Goal: Task Accomplishment & Management: Use online tool/utility

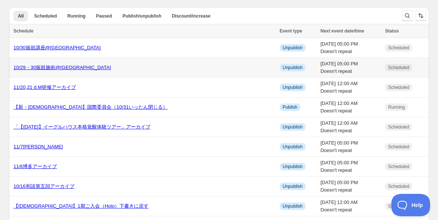
click at [43, 66] on link "10/29・30振鼓施術@[GEOGRAPHIC_DATA]" at bounding box center [62, 68] width 98 height 6
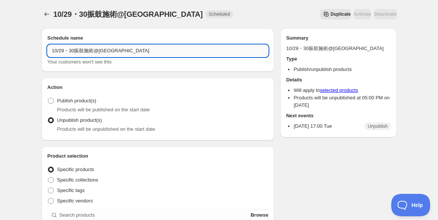
click at [106, 51] on input "10/29・30振鼓施術@[GEOGRAPHIC_DATA]" at bounding box center [157, 51] width 221 height 12
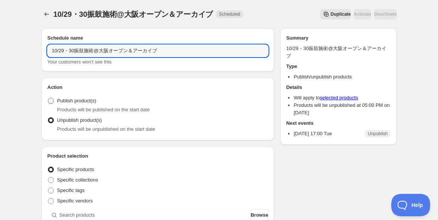
type input "10/29・30振鼓施術@大阪オープン＆アーカイブ"
click at [51, 100] on span at bounding box center [51, 101] width 6 height 6
click at [48, 98] on input "Publish product(s)" at bounding box center [48, 98] width 0 height 0
radio input "true"
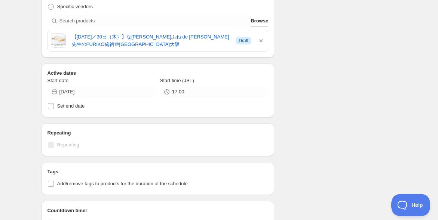
scroll to position [207, 0]
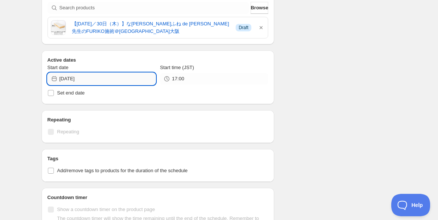
click at [100, 77] on input "[DATE]" at bounding box center [107, 79] width 96 height 12
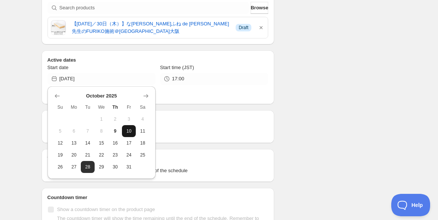
click at [130, 132] on span "10" at bounding box center [129, 131] width 8 height 6
type input "[DATE]"
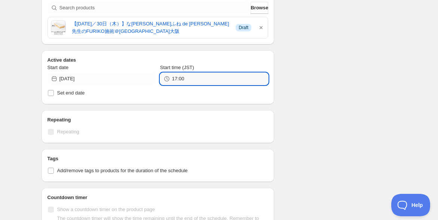
click at [185, 78] on input "17:00" at bounding box center [220, 79] width 96 height 12
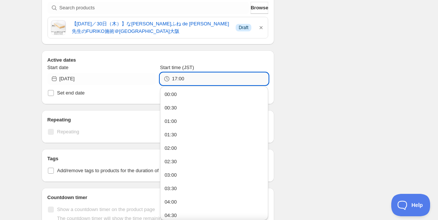
click at [196, 79] on input "17:00" at bounding box center [220, 79] width 96 height 12
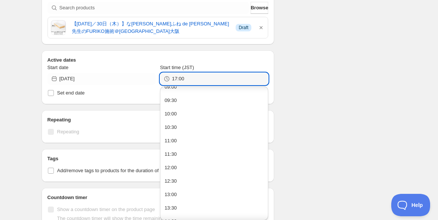
scroll to position [290, 0]
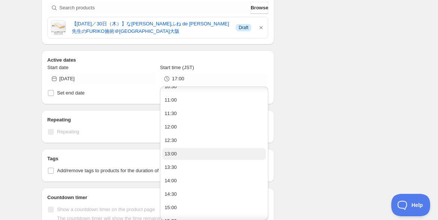
click at [180, 151] on button "13:00" at bounding box center [213, 154] width 103 height 12
type input "13:00"
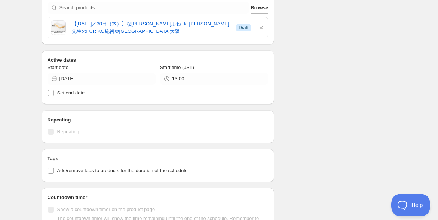
click at [316, 107] on div "Schedule name 10/29・30振鼓施術@大阪オープン＆アーカイブ Your customers won't see this Action Ac…" at bounding box center [215, 83] width 361 height 537
click at [50, 93] on input "Set end date" at bounding box center [51, 93] width 6 height 6
checkbox input "true"
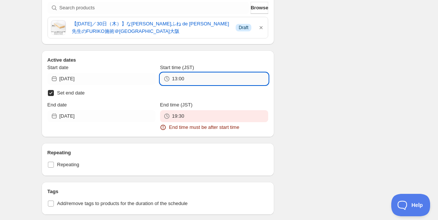
click at [203, 80] on input "13:00" at bounding box center [220, 79] width 96 height 12
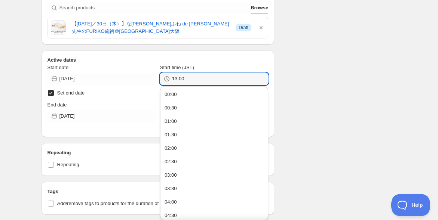
click at [346, 78] on div "Schedule name 10/29・30振鼓施術@大阪オープン＆アーカイブ Your customers won't see this Action Ac…" at bounding box center [215, 118] width 361 height 606
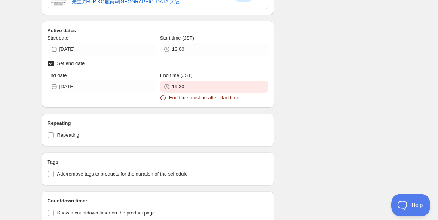
scroll to position [249, 0]
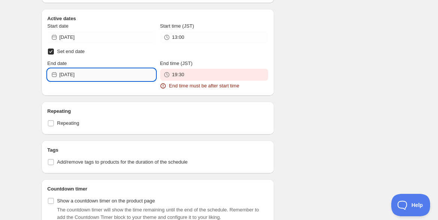
click at [102, 74] on input "[DATE]" at bounding box center [107, 75] width 96 height 12
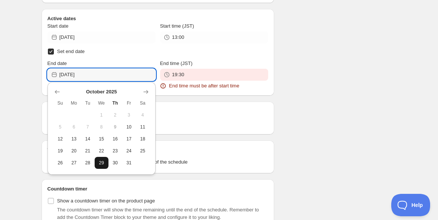
click at [106, 161] on button "29" at bounding box center [102, 163] width 14 height 12
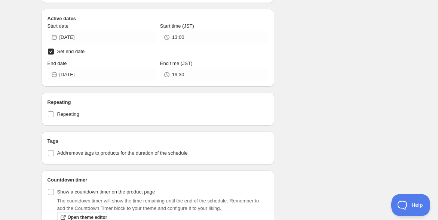
click at [342, 123] on div "Schedule name 10/29・30振鼓施術@大阪オープン＆アーカイブ Your customers won't see this Action Ac…" at bounding box center [215, 72] width 361 height 597
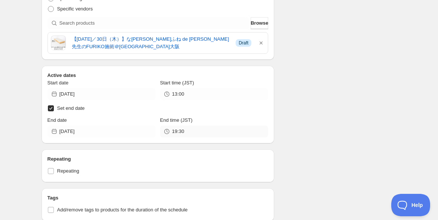
scroll to position [207, 0]
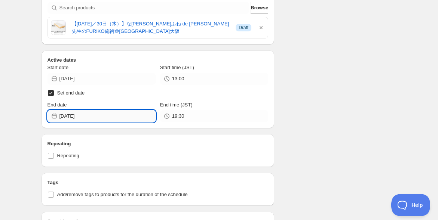
click at [108, 117] on input "[DATE]" at bounding box center [107, 116] width 96 height 12
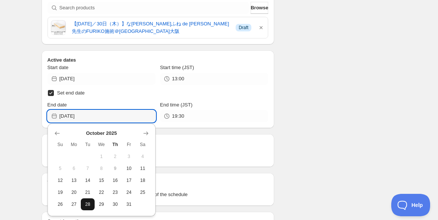
click at [84, 204] on span "28" at bounding box center [88, 204] width 8 height 6
type input "[DATE]"
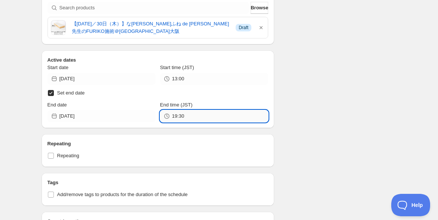
click at [194, 114] on input "19:30" at bounding box center [220, 116] width 96 height 12
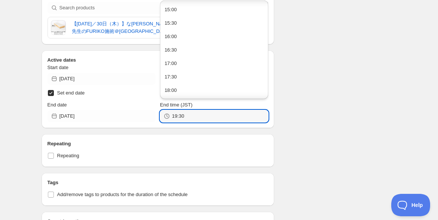
scroll to position [415, 0]
click at [202, 45] on button "17:00" at bounding box center [213, 51] width 103 height 12
type input "17:00"
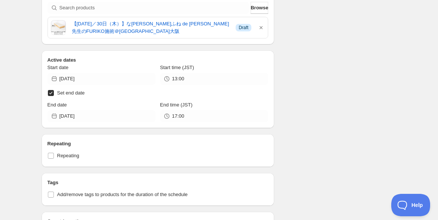
click at [317, 97] on div "Schedule name 10/29・30振鼓施術@大阪オープン＆アーカイブ Your customers won't see this Action Ac…" at bounding box center [215, 113] width 361 height 597
click at [315, 112] on div "Schedule name 10/29・30振鼓施術@大阪オープン＆アーカイブ Your customers won't see this Action Ac…" at bounding box center [215, 113] width 361 height 597
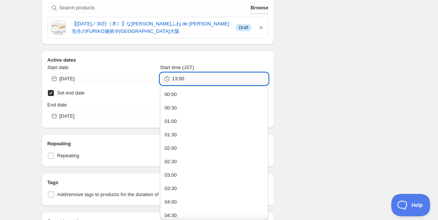
click at [199, 74] on input "13:00" at bounding box center [220, 79] width 96 height 12
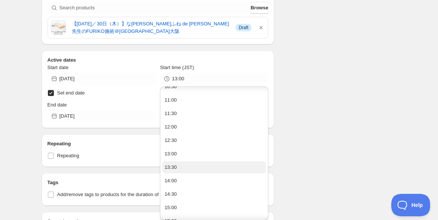
click at [198, 164] on button "13:30" at bounding box center [213, 167] width 103 height 12
type input "13:30"
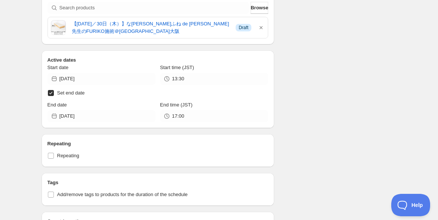
click at [302, 132] on div "Schedule name 10/29・30振鼓施術@大阪オープン＆アーカイブ Your customers won't see this Action Ac…" at bounding box center [215, 113] width 361 height 597
click at [327, 118] on div "Schedule name 10/29・30振鼓施術@大阪オープン＆アーカイブ Your customers won't see this Action Ac…" at bounding box center [215, 113] width 361 height 597
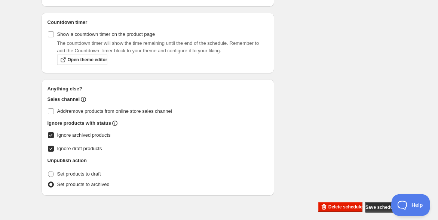
scroll to position [413, 0]
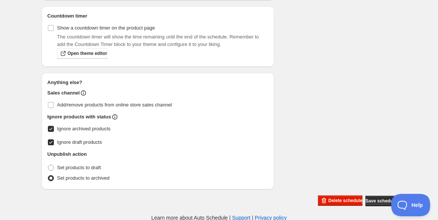
click at [49, 129] on input "Ignore archived products" at bounding box center [51, 129] width 6 height 6
checkbox input "false"
click at [49, 142] on input "Ignore draft products" at bounding box center [51, 142] width 6 height 6
checkbox input "false"
click at [183, 151] on div "Unpublish action" at bounding box center [157, 154] width 221 height 7
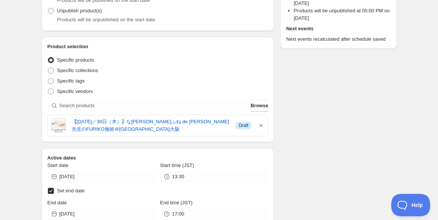
scroll to position [0, 0]
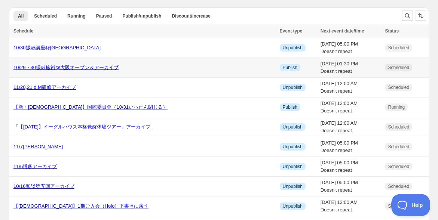
click at [64, 68] on link "10/29・30振鼓施術@大阪オープン＆アーカイブ" at bounding box center [65, 68] width 105 height 6
click at [50, 47] on link "10/30振鼓講座@[GEOGRAPHIC_DATA]" at bounding box center [56, 48] width 87 height 6
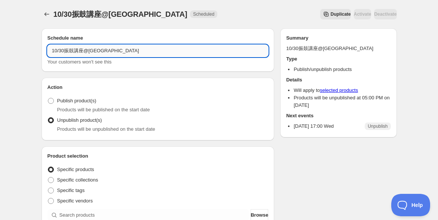
click at [97, 51] on input "10/30振鼓講座@[GEOGRAPHIC_DATA]" at bounding box center [157, 51] width 221 height 12
type input "10/30振鼓講座@大阪オープン＆アーカイブ"
click at [49, 101] on span at bounding box center [51, 101] width 6 height 6
click at [48, 98] on input "Publish product(s)" at bounding box center [48, 98] width 0 height 0
radio input "true"
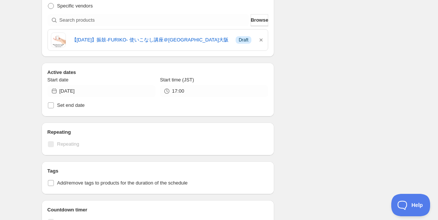
scroll to position [207, 0]
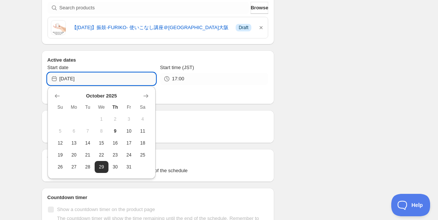
click at [109, 75] on input "[DATE]" at bounding box center [107, 79] width 96 height 12
click at [22, 78] on div "10/30振鼓講座@大阪オープン＆アーカイブ. This page is ready 10/30振鼓講座@大阪オープン＆アーカイブ Scheduled Dup…" at bounding box center [219, 80] width 438 height 575
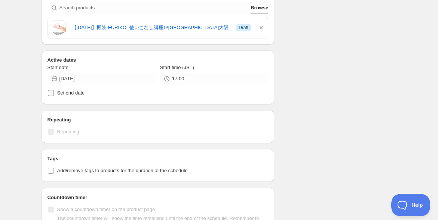
click at [51, 92] on input "Set end date" at bounding box center [51, 93] width 6 height 6
checkbox input "true"
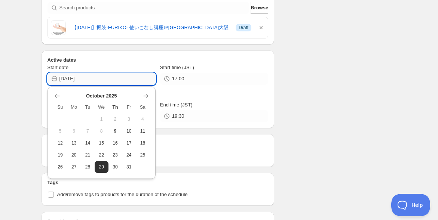
click at [89, 78] on input "[DATE]" at bounding box center [107, 79] width 96 height 12
click at [127, 130] on span "10" at bounding box center [129, 131] width 8 height 6
type input "[DATE]"
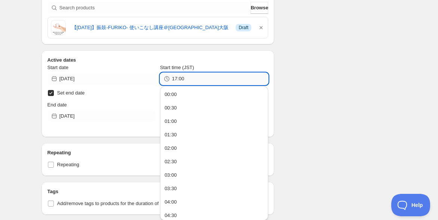
click at [199, 78] on input "17:00" at bounding box center [220, 79] width 96 height 12
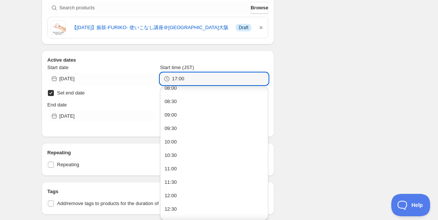
scroll to position [290, 0]
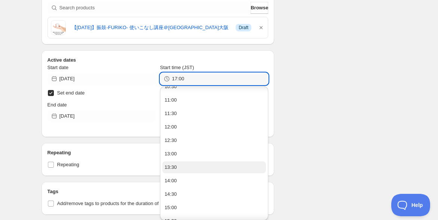
click at [200, 164] on button "13:30" at bounding box center [213, 167] width 103 height 12
type input "13:30"
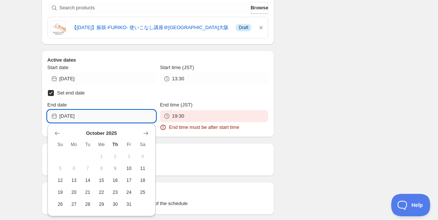
click at [117, 119] on input "[DATE]" at bounding box center [107, 116] width 96 height 12
click at [116, 204] on span "30" at bounding box center [115, 204] width 8 height 6
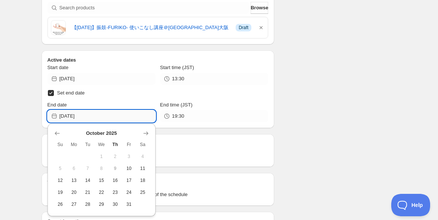
click at [104, 113] on input "[DATE]" at bounding box center [107, 116] width 96 height 12
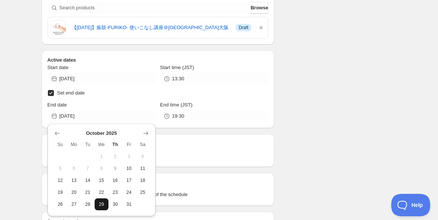
drag, startPoint x: 101, startPoint y: 207, endPoint x: 125, endPoint y: 183, distance: 34.1
click at [101, 206] on span "29" at bounding box center [102, 204] width 8 height 6
type input "[DATE]"
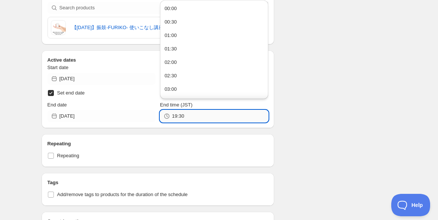
click at [214, 115] on input "19:30" at bounding box center [220, 116] width 96 height 12
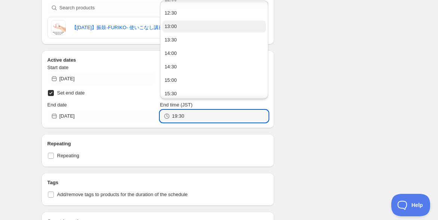
scroll to position [374, 0]
drag, startPoint x: 195, startPoint y: 89, endPoint x: 156, endPoint y: 76, distance: 41.8
click at [195, 89] on button "17:00" at bounding box center [213, 92] width 103 height 12
type input "17:00"
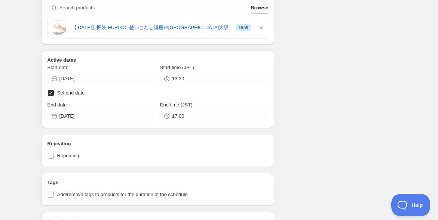
click at [20, 97] on div "10/30振鼓講座@大阪オープン＆アーカイブ. This page is ready 10/30振鼓講座@大阪オープン＆アーカイブ Scheduled Dup…" at bounding box center [219, 110] width 438 height 634
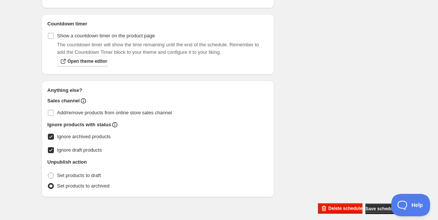
scroll to position [413, 0]
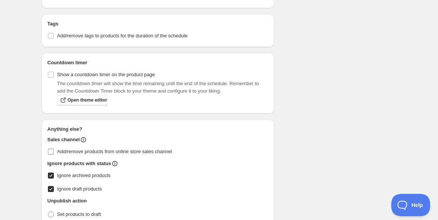
scroll to position [374, 0]
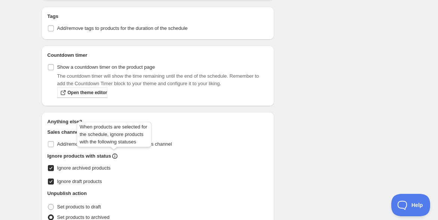
click at [114, 154] on icon at bounding box center [114, 155] width 7 height 7
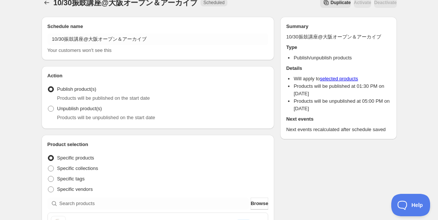
scroll to position [0, 0]
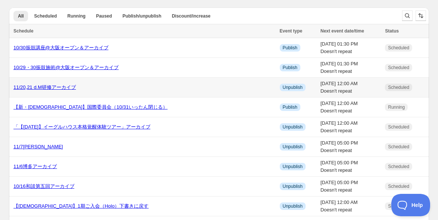
click at [42, 87] on link "11/20,21 d.M研修アーカイブ" at bounding box center [44, 87] width 62 height 6
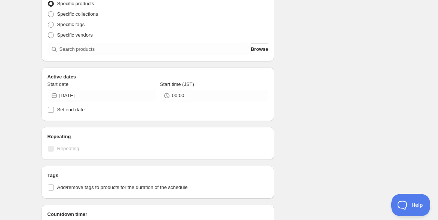
scroll to position [351, 0]
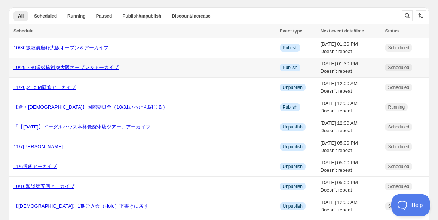
click at [38, 65] on link "10/29・30振鼓施術@大阪オープン＆アーカイブ" at bounding box center [65, 68] width 105 height 6
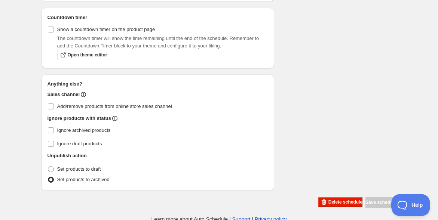
scroll to position [413, 0]
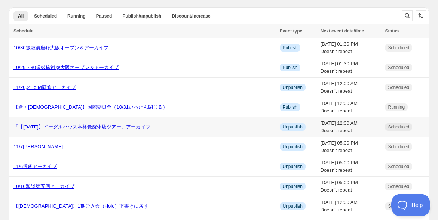
click at [50, 125] on link "「【[DATE]】イーグルハウス本格覚醒体験ツアー」アーカイブ" at bounding box center [81, 127] width 137 height 6
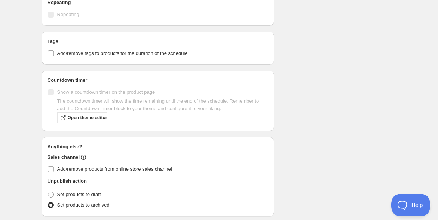
scroll to position [351, 0]
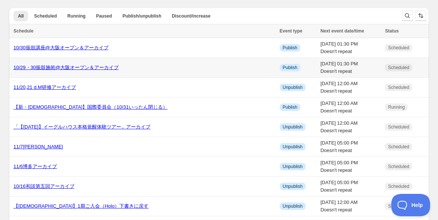
click at [45, 67] on link "10/29・30振鼓施術@大阪オープン＆アーカイブ" at bounding box center [65, 68] width 105 height 6
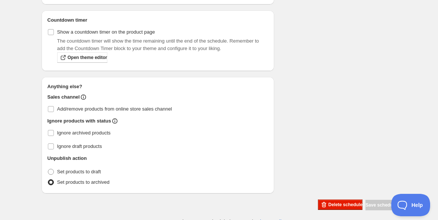
scroll to position [413, 0]
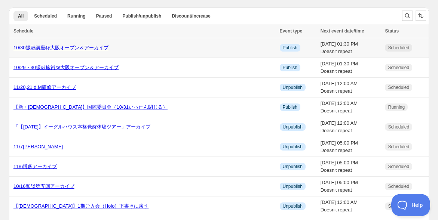
click at [44, 45] on link "10/30振鼓講座@大阪オープン＆アーカイブ" at bounding box center [60, 48] width 95 height 6
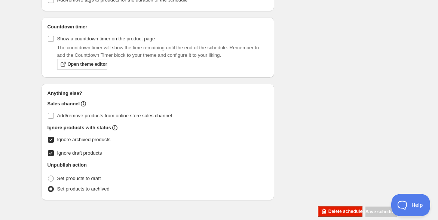
scroll to position [413, 0]
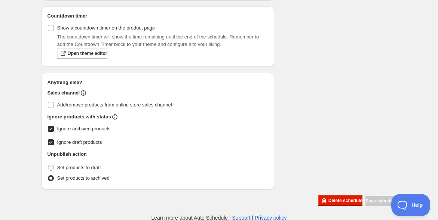
click at [51, 128] on input "Ignore archived products" at bounding box center [51, 129] width 6 height 6
checkbox input "false"
click at [52, 137] on label "Ignore draft products" at bounding box center [157, 142] width 221 height 10
click at [52, 139] on input "Ignore draft products" at bounding box center [51, 142] width 6 height 6
checkbox input "false"
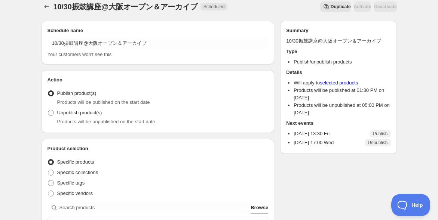
scroll to position [0, 0]
